Goal: Task Accomplishment & Management: Complete application form

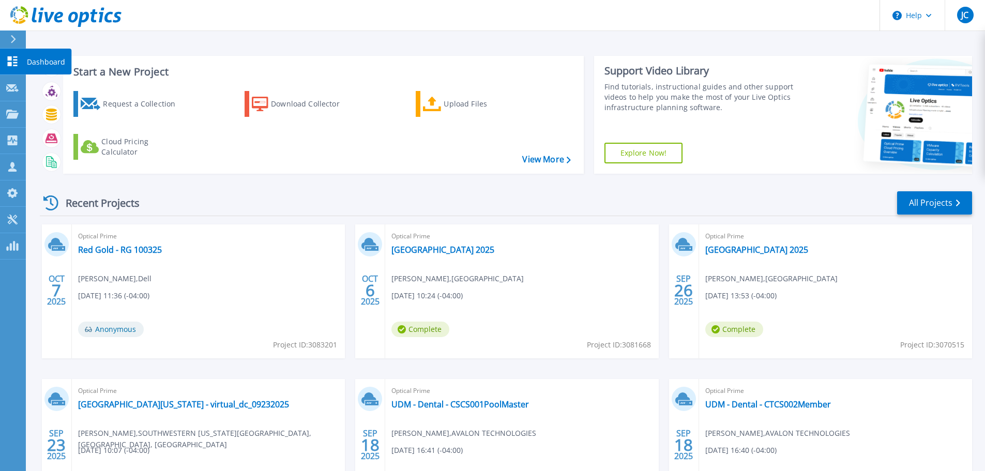
click at [9, 61] on icon at bounding box center [12, 61] width 12 height 10
click at [166, 106] on div "Request a Collection" at bounding box center [144, 104] width 83 height 21
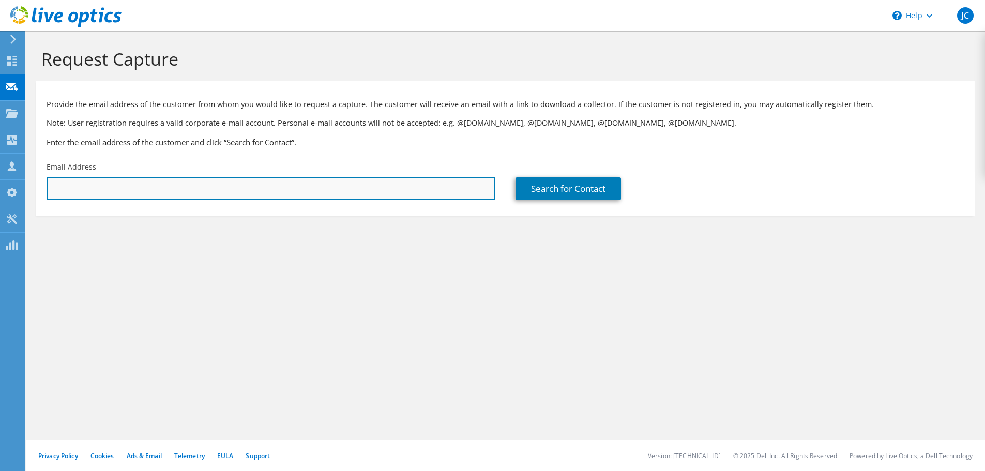
click at [168, 191] on input "text" at bounding box center [271, 188] width 448 height 23
paste input ""tony.madaj@kirtland.edu" <tony.madaj@kirtland.edu>"
click at [154, 189] on input ""tony.madaj@kirtland.edu" <tony.madaj@kirtland.edu>" at bounding box center [271, 188] width 448 height 23
click at [154, 189] on input "tony.madaj@kirtland.edu>" at bounding box center [271, 188] width 448 height 23
type input "tony.madaj@kirtland.edu"
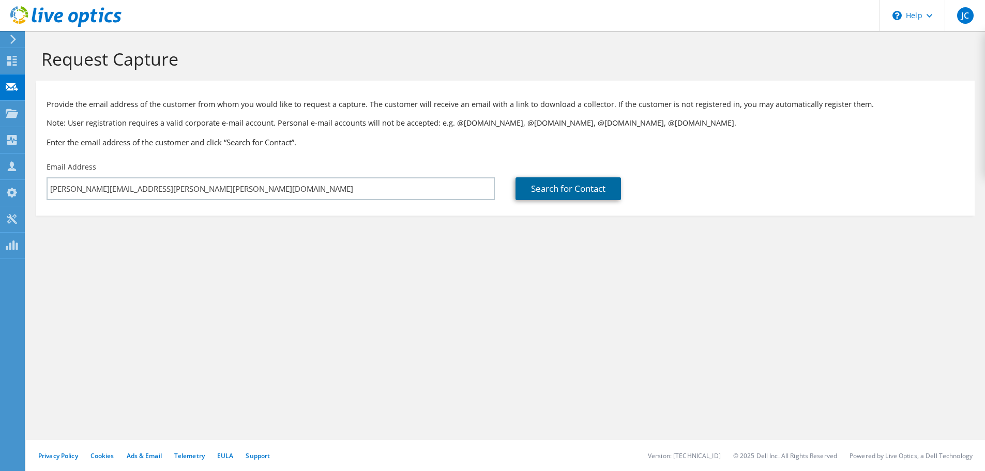
click at [540, 191] on link "Search for Contact" at bounding box center [567, 188] width 105 height 23
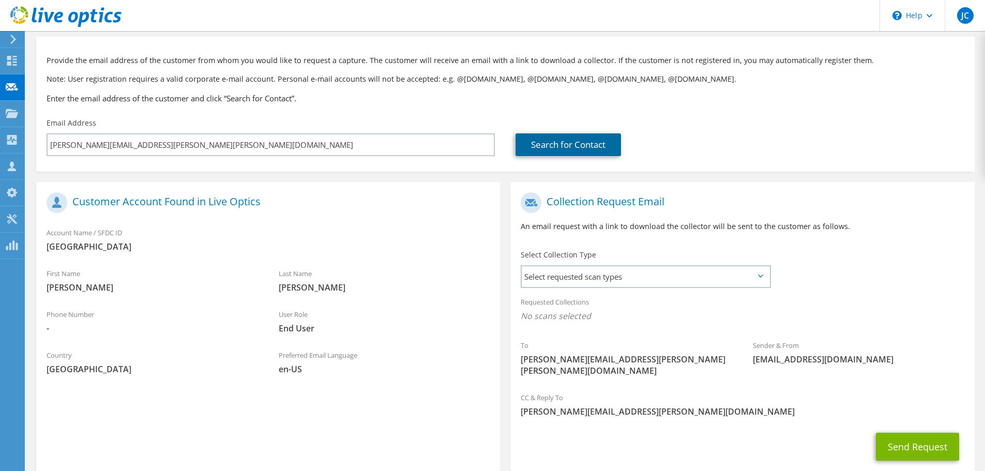
scroll to position [95, 0]
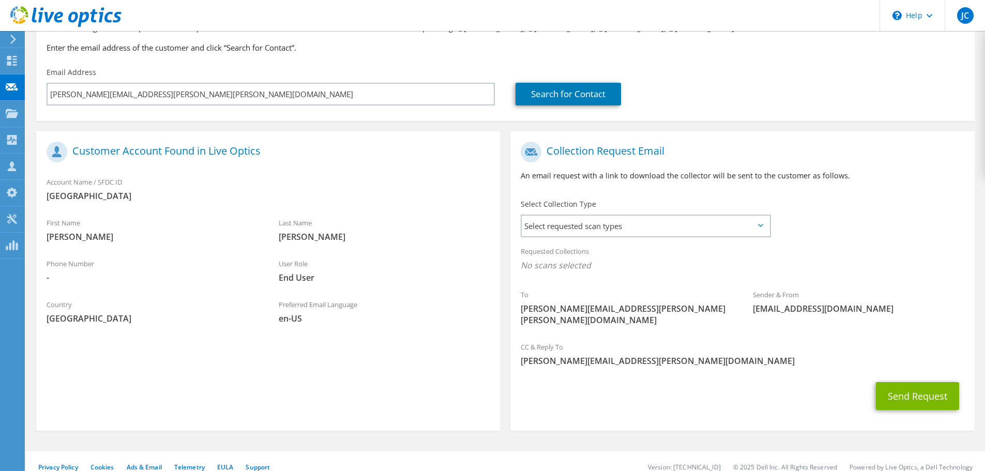
click at [762, 225] on icon at bounding box center [760, 225] width 5 height 3
click at [758, 225] on icon at bounding box center [760, 225] width 5 height 3
click at [568, 227] on span "Select requested scan types" at bounding box center [646, 226] width 248 height 21
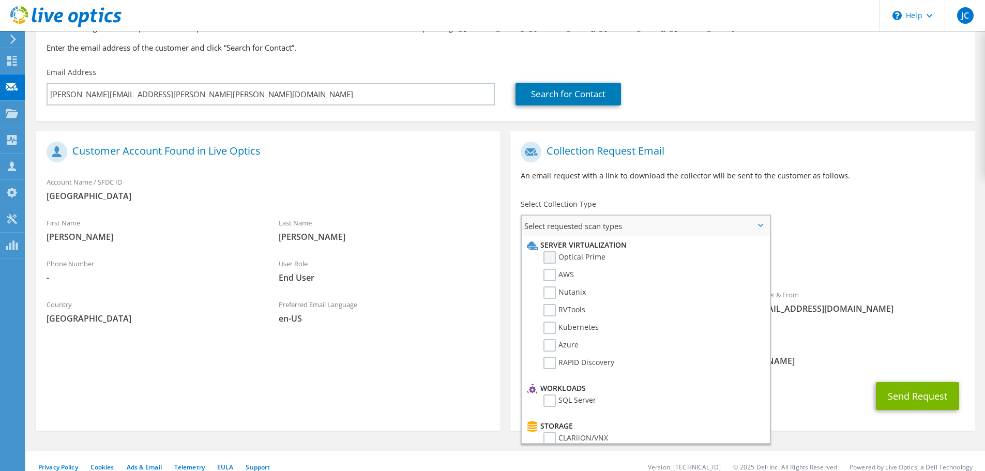
click at [551, 257] on label "Optical Prime" at bounding box center [574, 257] width 62 height 12
click at [0, 0] on input "Optical Prime" at bounding box center [0, 0] width 0 height 0
click at [798, 380] on div "Send Request" at bounding box center [742, 399] width 464 height 38
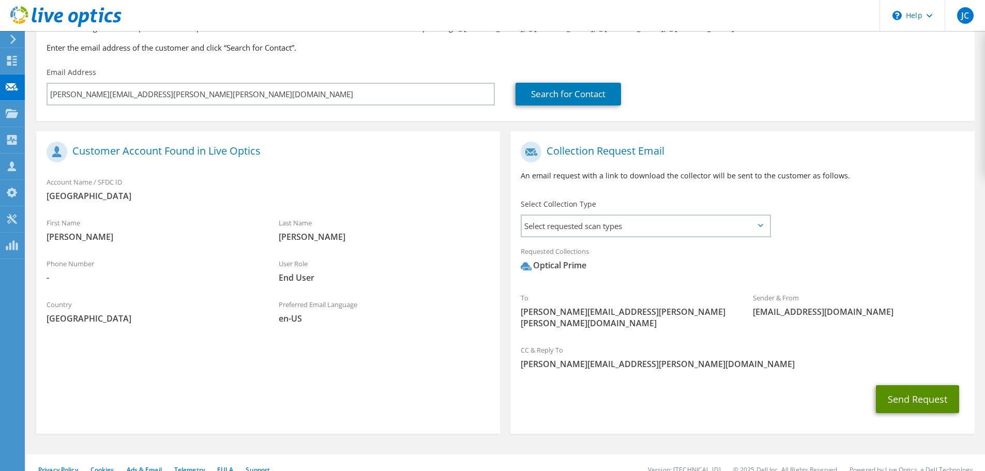
click at [890, 390] on button "Send Request" at bounding box center [917, 399] width 83 height 28
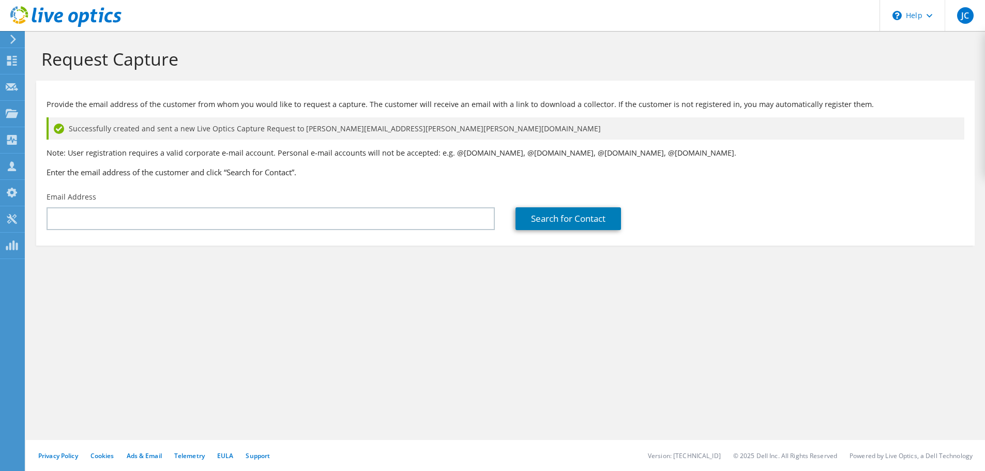
click at [479, 342] on div "Request Capture Provide the email address of the customer from whom you would l…" at bounding box center [505, 251] width 959 height 440
click at [241, 355] on div "Request Capture Provide the email address of the customer from whom you would l…" at bounding box center [505, 251] width 959 height 440
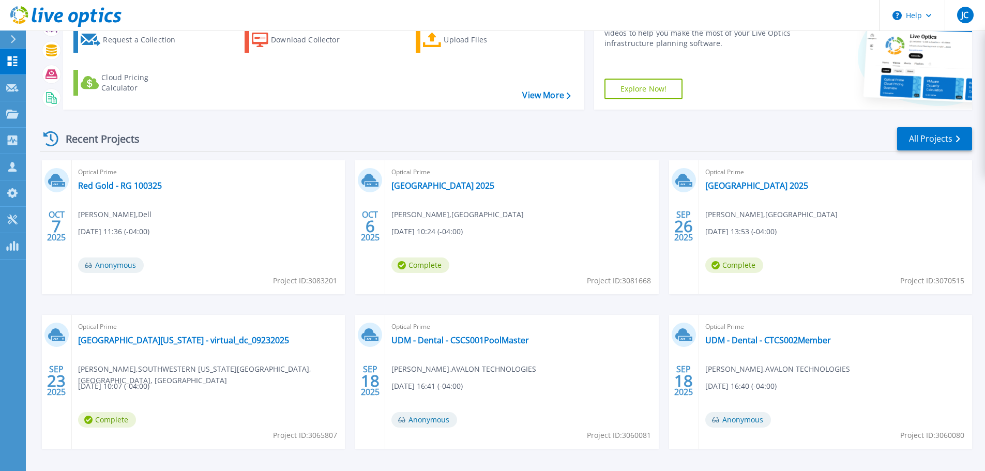
scroll to position [102, 0]
